Goal: Information Seeking & Learning: Learn about a topic

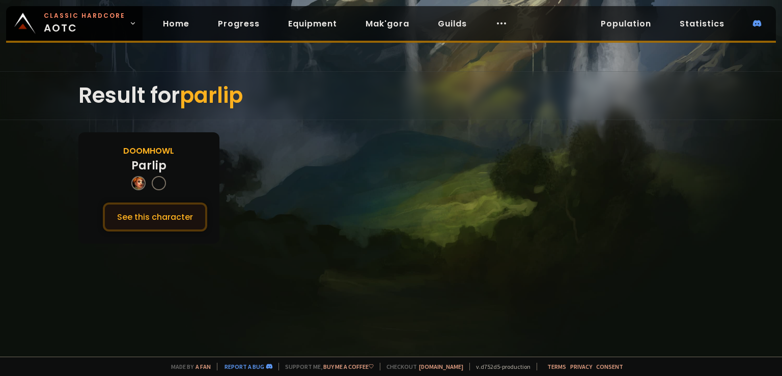
click at [159, 213] on button "See this character" at bounding box center [155, 217] width 104 height 29
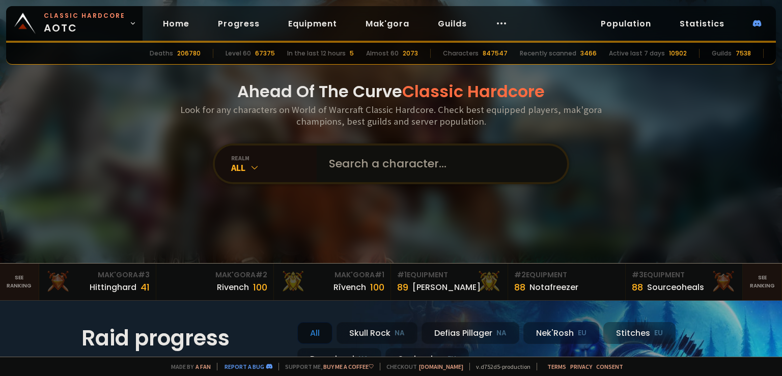
click at [362, 165] on input "text" at bounding box center [439, 164] width 232 height 37
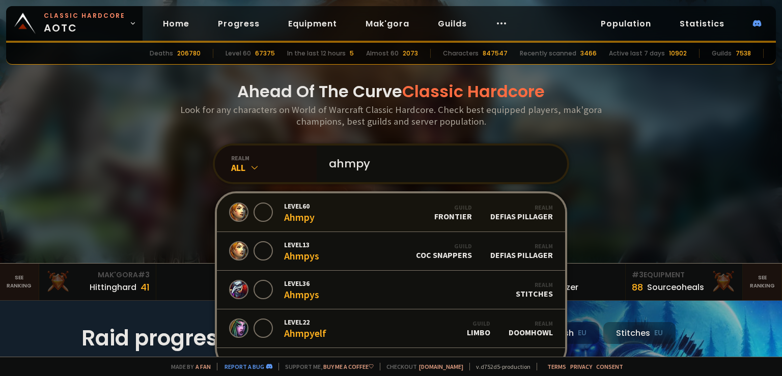
type input "ahmpy"
click at [310, 212] on div "Level 60 Ahmpy" at bounding box center [299, 213] width 31 height 22
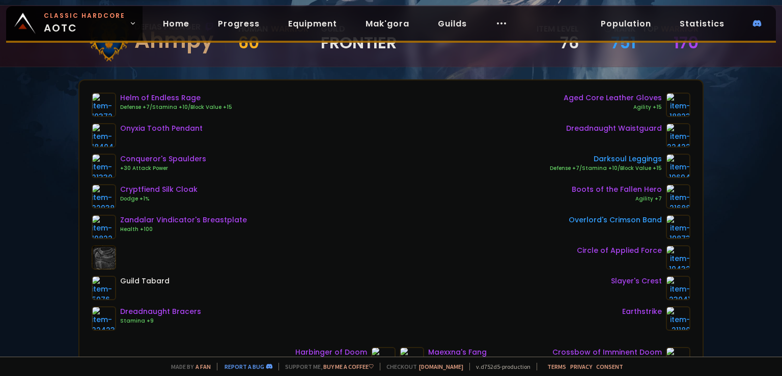
scroll to position [80, 0]
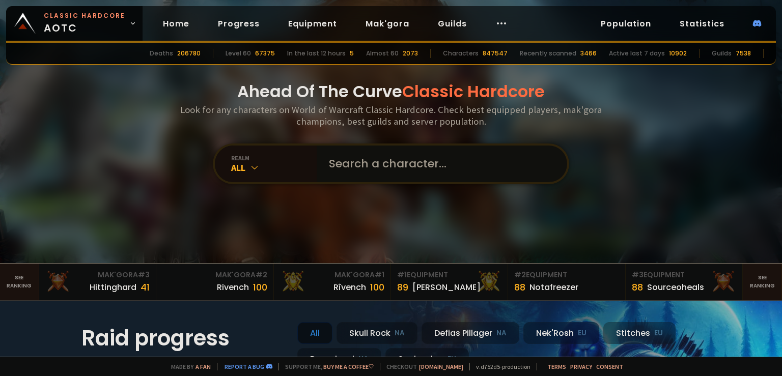
click at [400, 153] on input "text" at bounding box center [439, 164] width 232 height 37
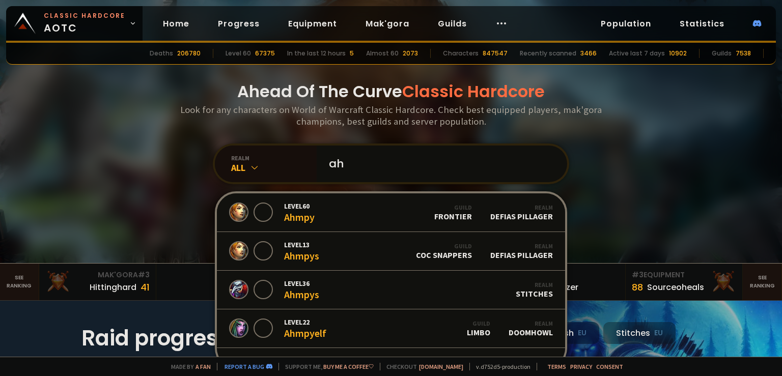
type input "a"
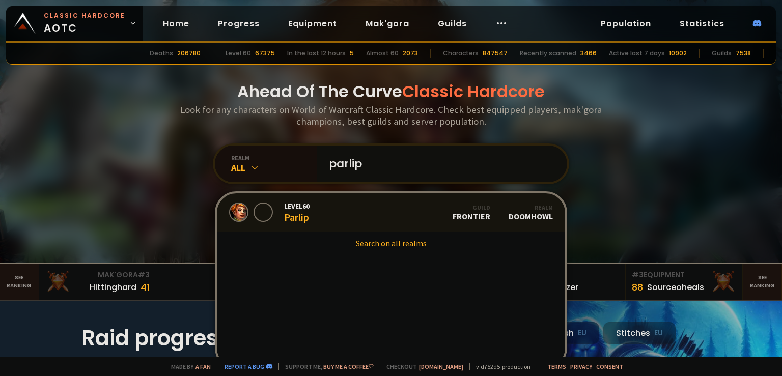
type input "parlip"
click at [473, 219] on div "Guild Frontier" at bounding box center [472, 213] width 38 height 18
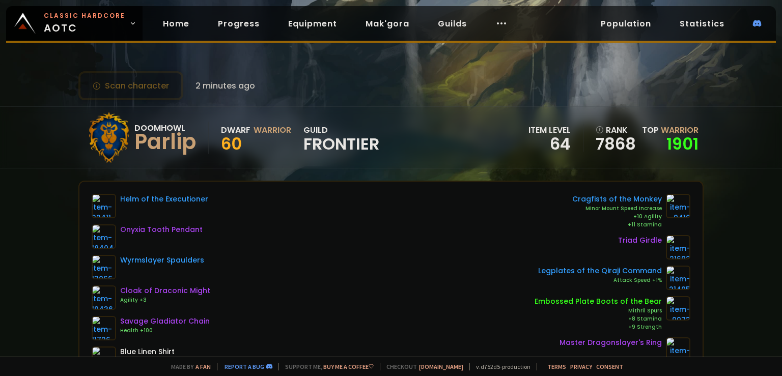
click at [337, 146] on span "Frontier" at bounding box center [341, 143] width 76 height 15
click at [335, 114] on div "Doomhowl Parlip Dwarf Warrior 60 guild Frontier" at bounding box center [231, 137] width 296 height 51
click at [451, 23] on link "Guilds" at bounding box center [452, 23] width 45 height 21
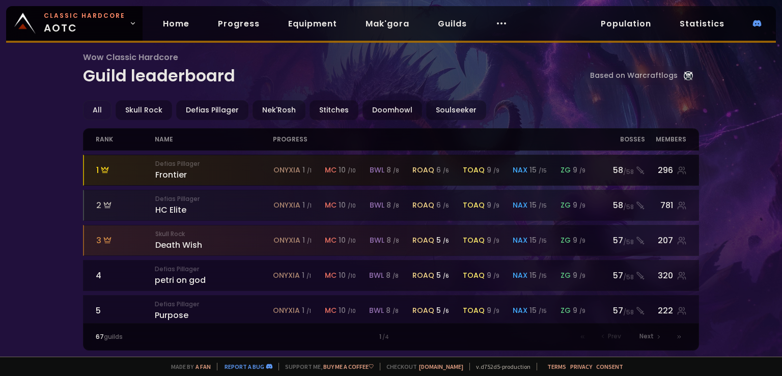
click at [170, 173] on div "Defias Pillager Frontier" at bounding box center [214, 170] width 118 height 22
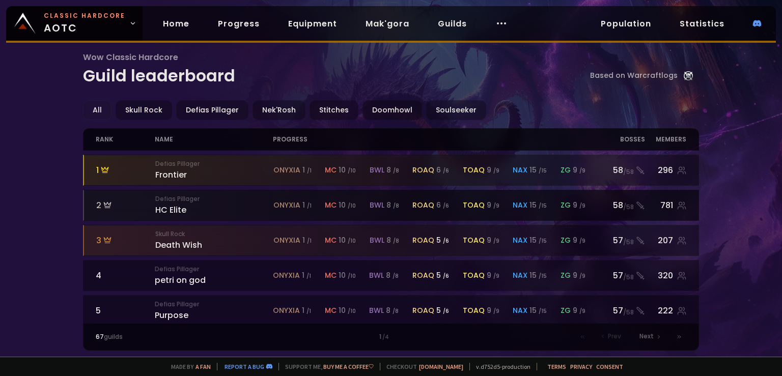
click at [172, 208] on div "Defias Pillager HC Elite" at bounding box center [214, 205] width 118 height 22
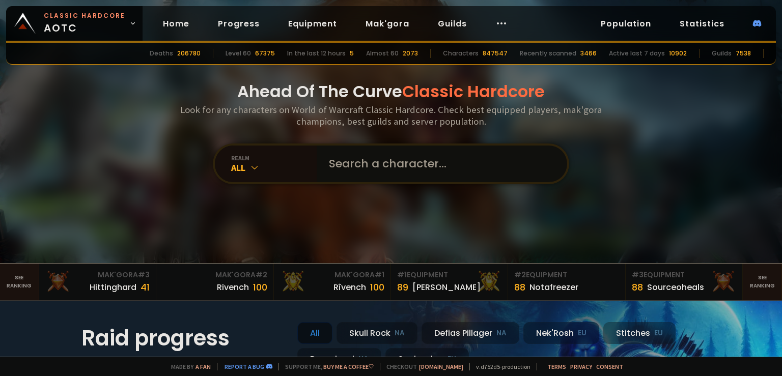
click at [392, 157] on input "text" at bounding box center [439, 164] width 232 height 37
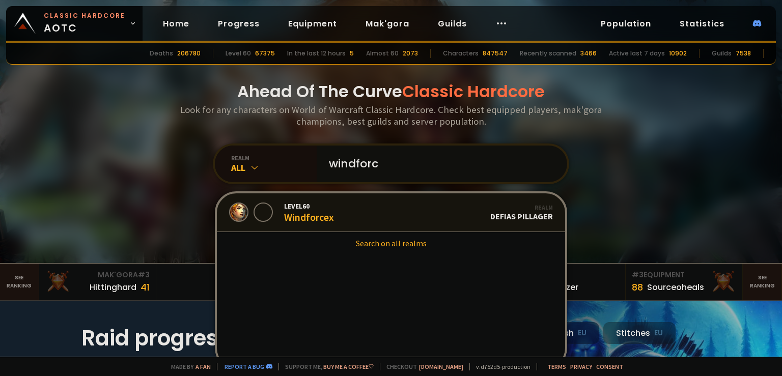
type input "windforc"
click at [312, 218] on div "Level 60 Windforcex" at bounding box center [309, 213] width 50 height 22
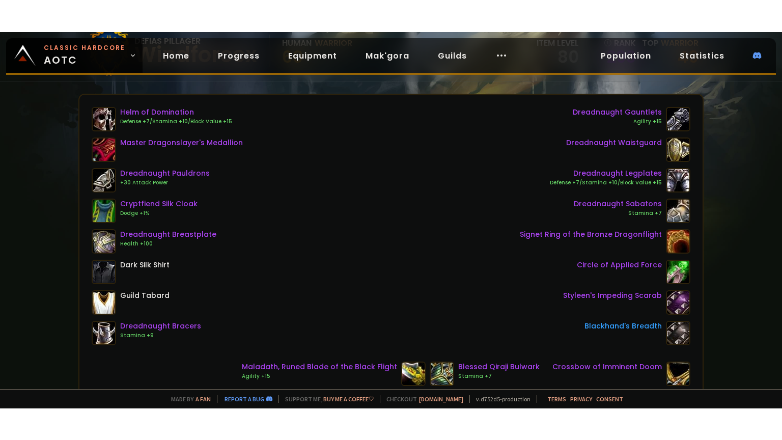
scroll to position [120, 0]
